Goal: Information Seeking & Learning: Stay updated

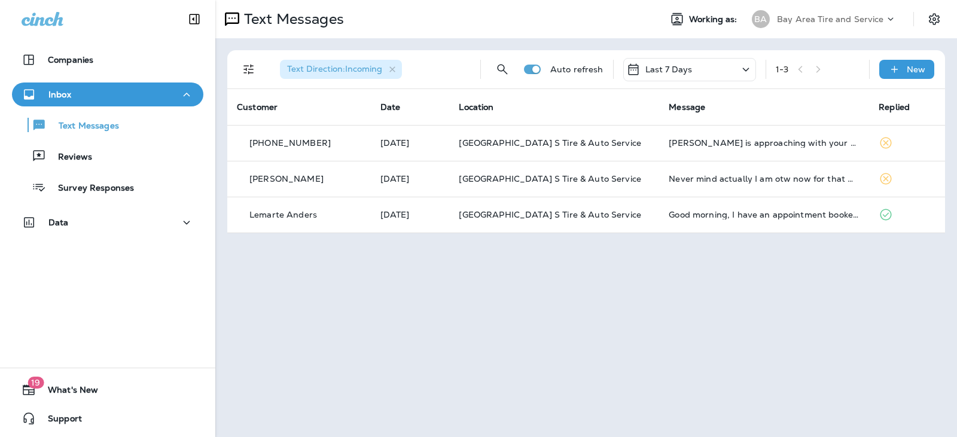
click at [507, 32] on div "Text Messages Working as: BA Bay Area Tire and Service" at bounding box center [586, 19] width 742 height 38
